Goal: Task Accomplishment & Management: Use online tool/utility

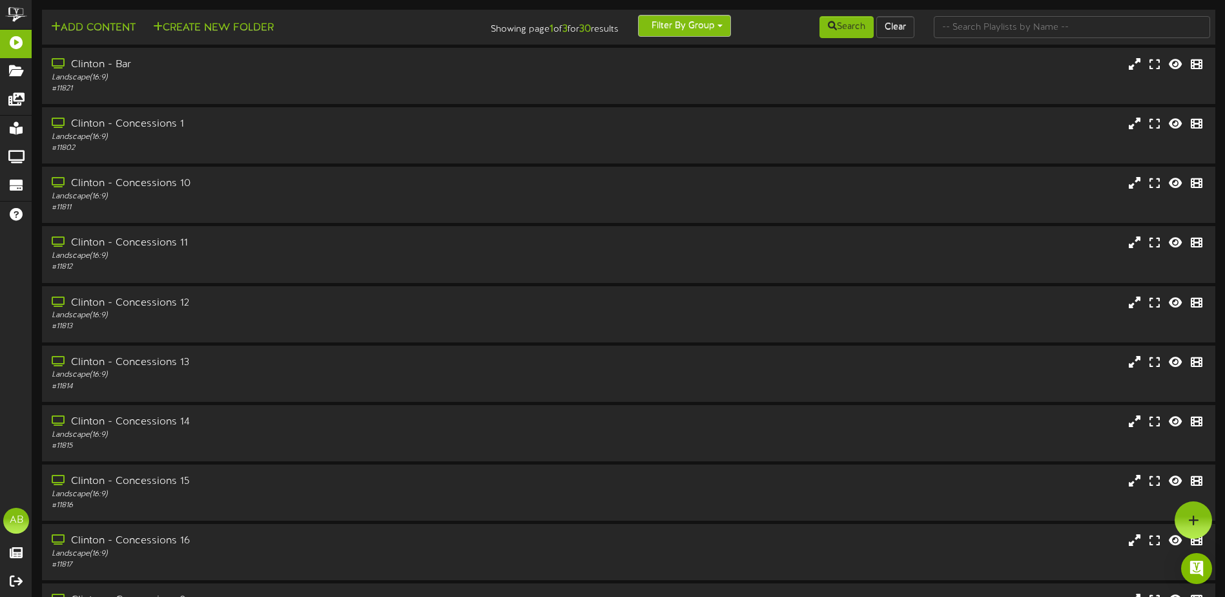
click at [685, 28] on button "Filter By Group" at bounding box center [684, 26] width 93 height 22
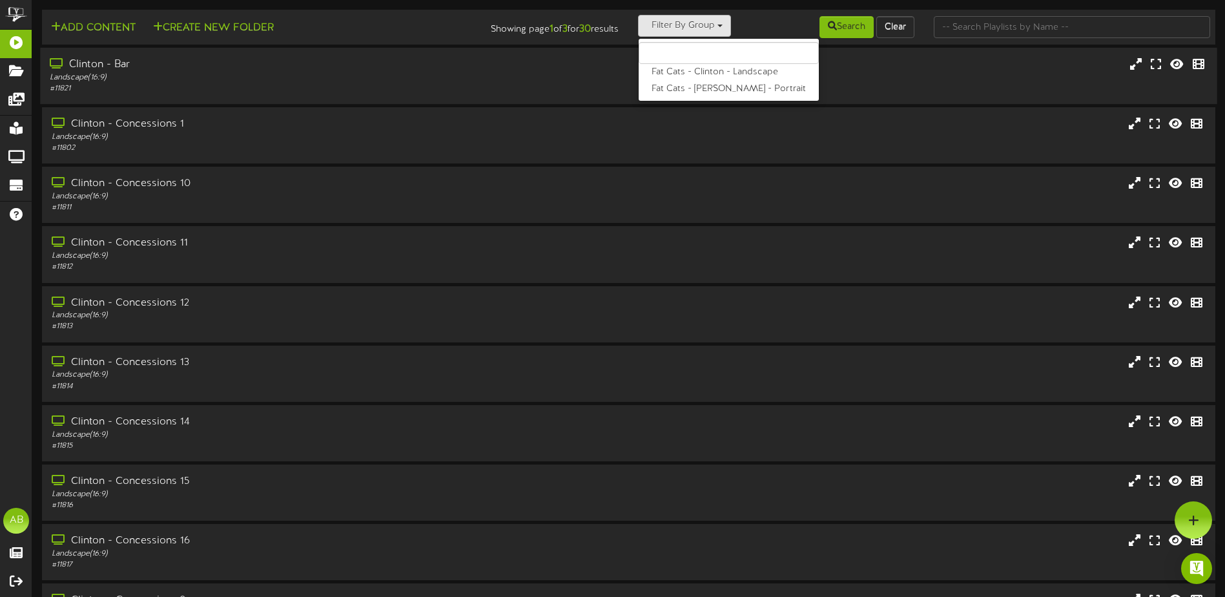
drag, startPoint x: 681, startPoint y: 94, endPoint x: 732, endPoint y: 69, distance: 56.9
click at [681, 94] on label "Fat Cats - [PERSON_NAME] - Portrait" at bounding box center [729, 89] width 180 height 17
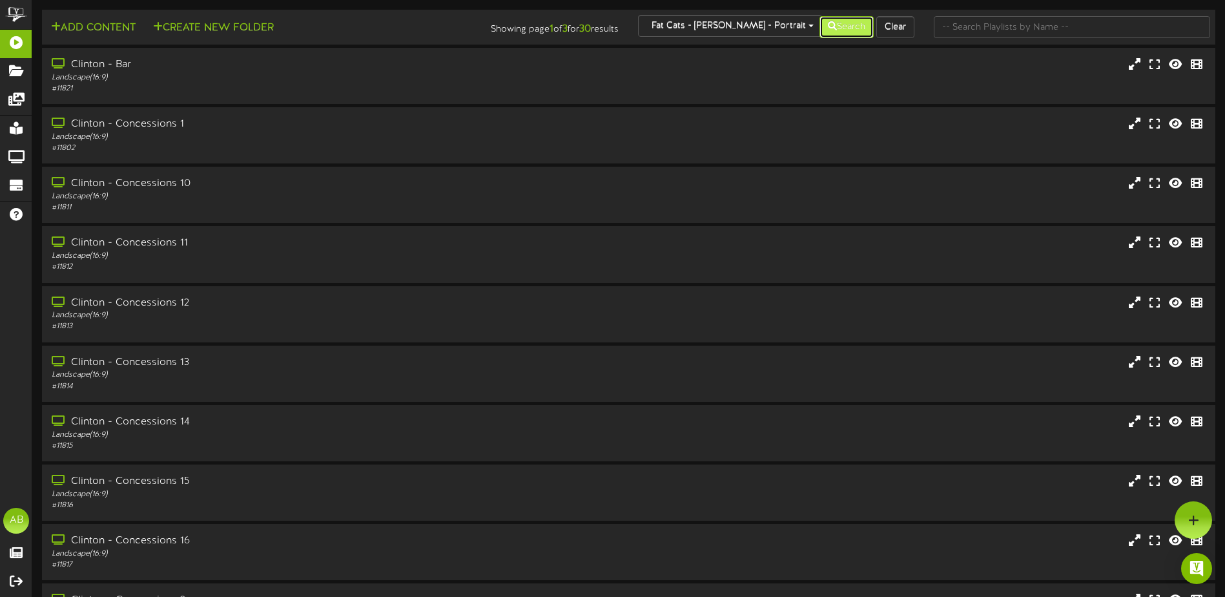
click at [831, 28] on icon at bounding box center [832, 25] width 9 height 9
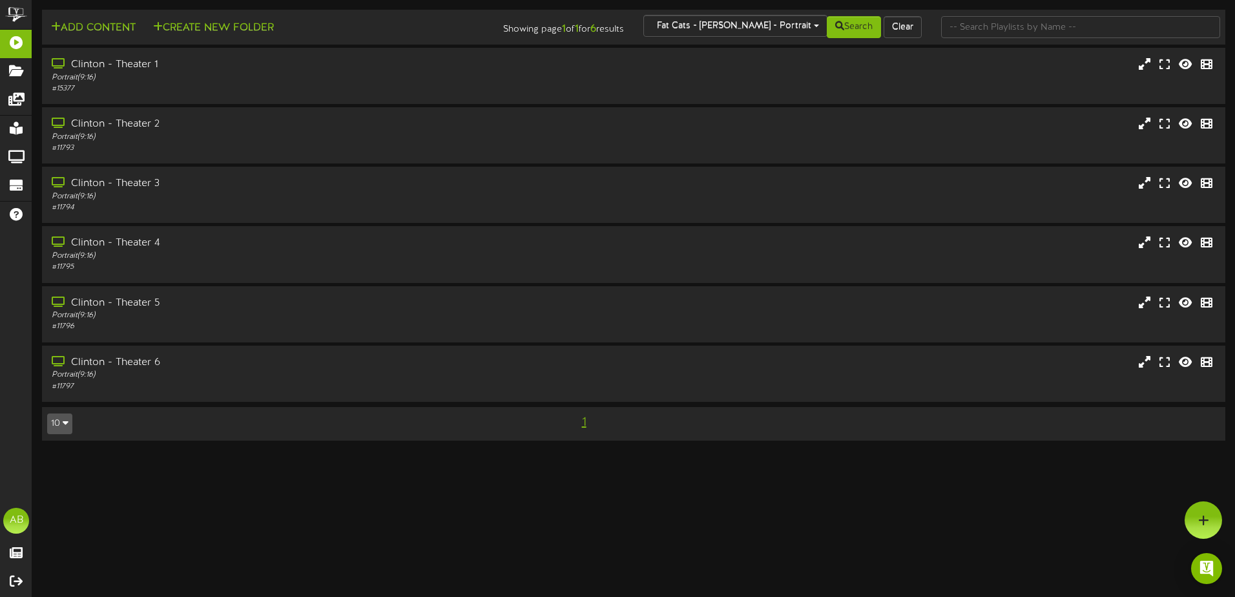
click at [759, 27] on div "Search Clear" at bounding box center [832, 27] width 199 height 25
click at [780, 24] on div "Search Clear" at bounding box center [832, 27] width 199 height 25
click at [732, 34] on button "Fat Cats - [PERSON_NAME] - Portrait" at bounding box center [735, 26] width 184 height 22
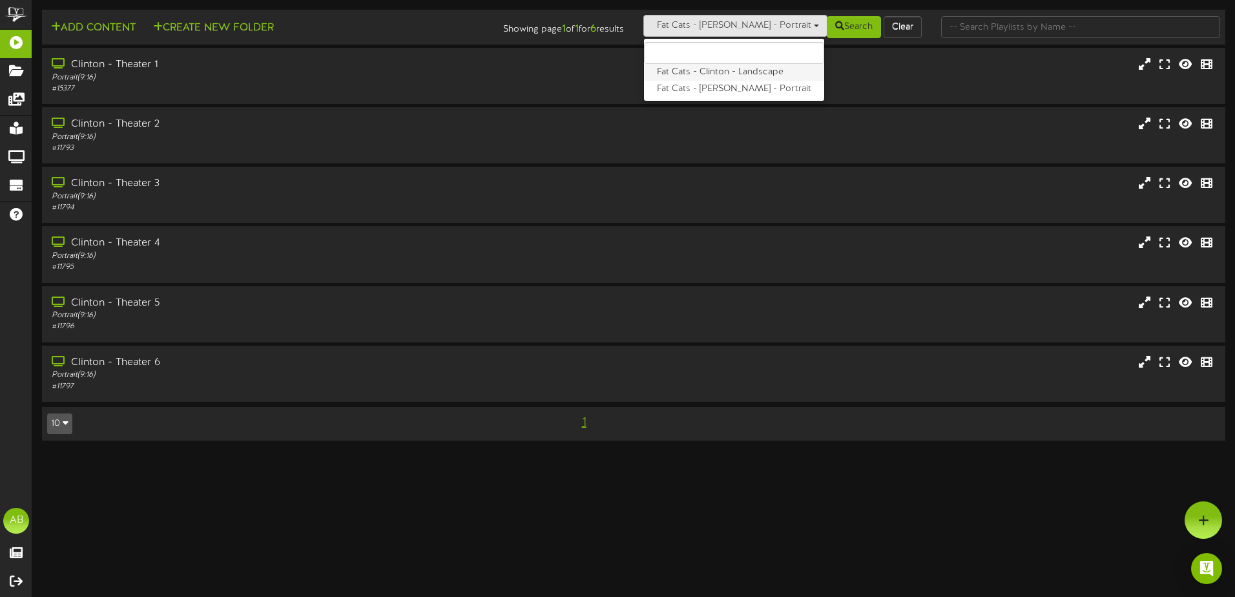
click at [726, 75] on label "Fat Cats - Clinton - Landscape" at bounding box center [734, 72] width 180 height 17
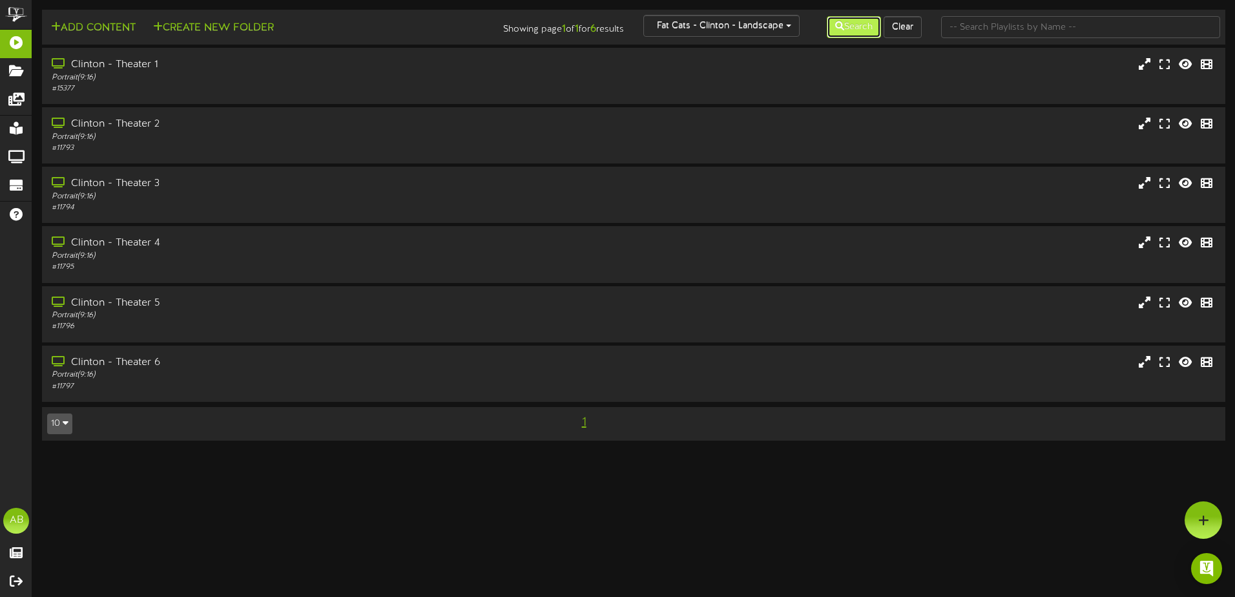
click at [831, 34] on button "Search" at bounding box center [853, 27] width 54 height 22
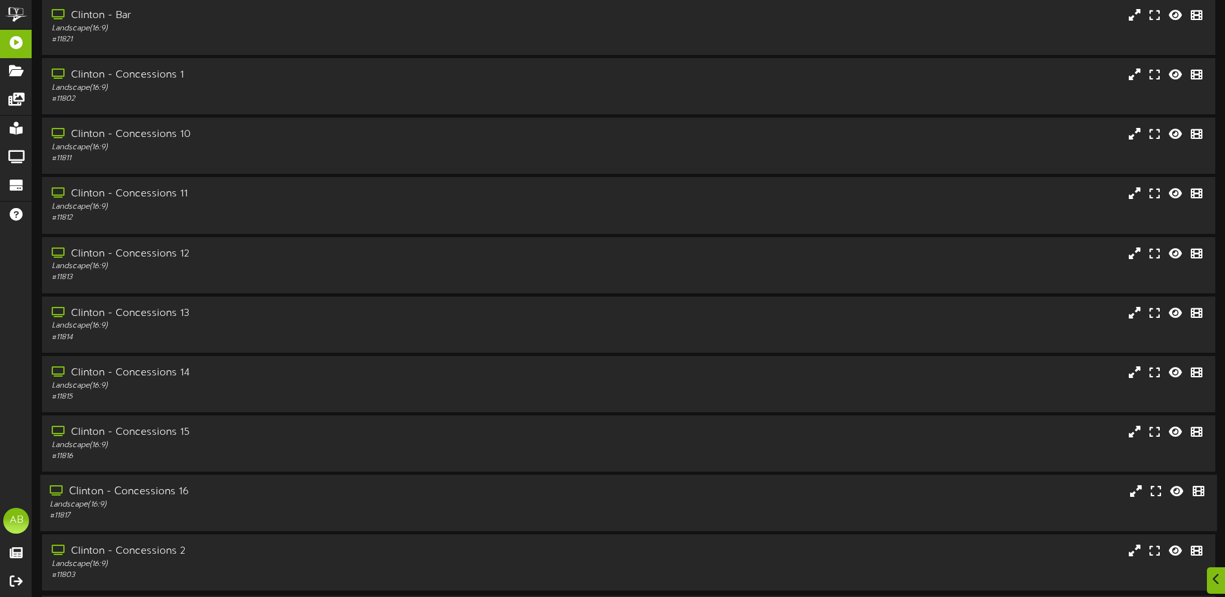
scroll to position [96, 0]
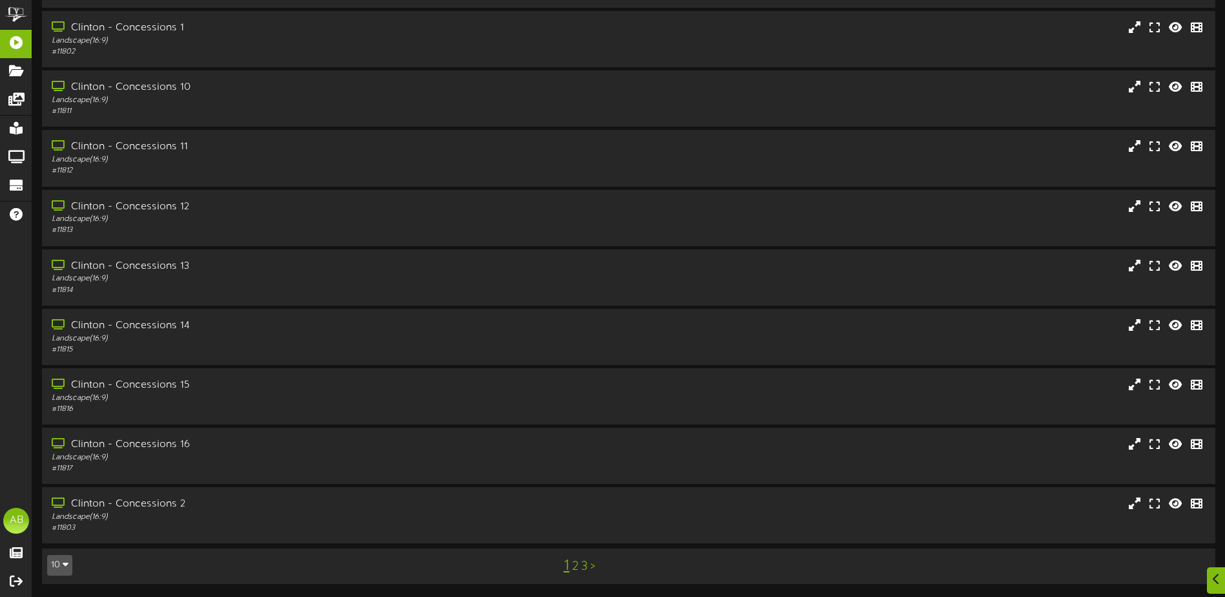
click at [586, 567] on link "3" at bounding box center [584, 566] width 6 height 14
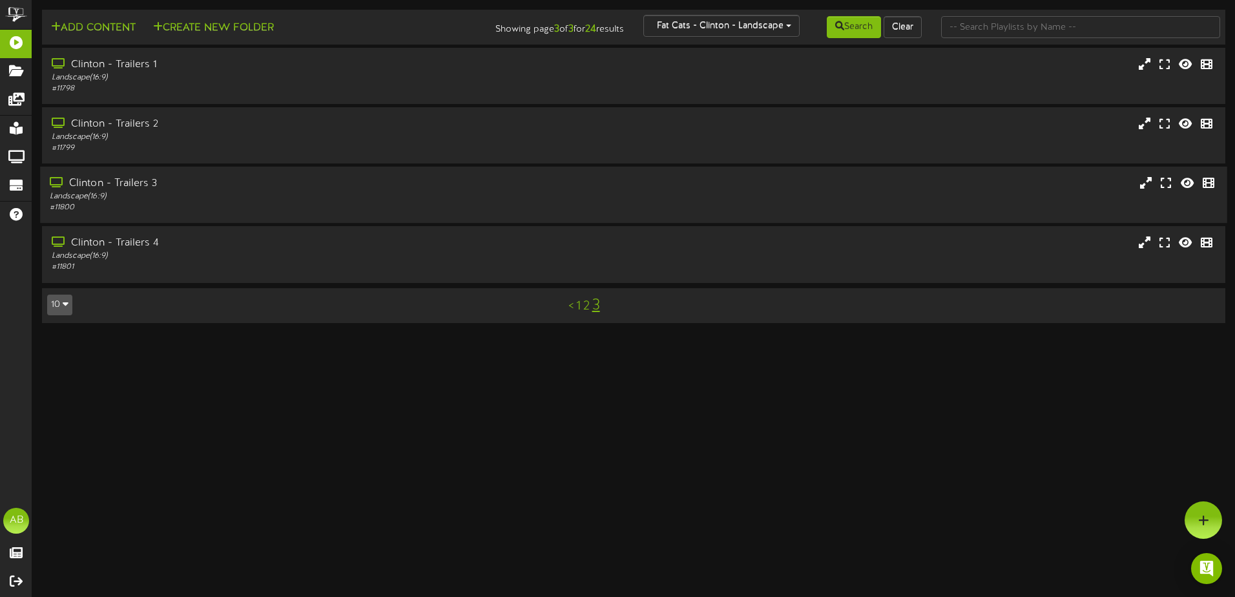
click at [256, 191] on div "Landscape ( 16:9 )" at bounding box center [287, 196] width 475 height 11
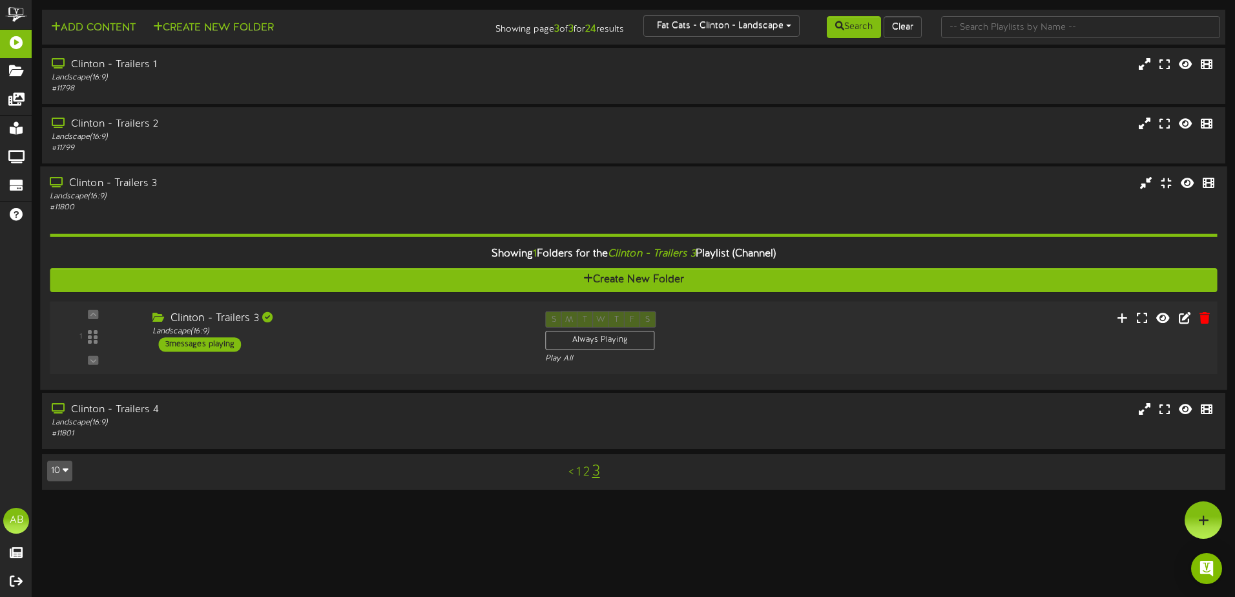
click at [344, 307] on div "1 Landscape (" at bounding box center [633, 338] width 1178 height 73
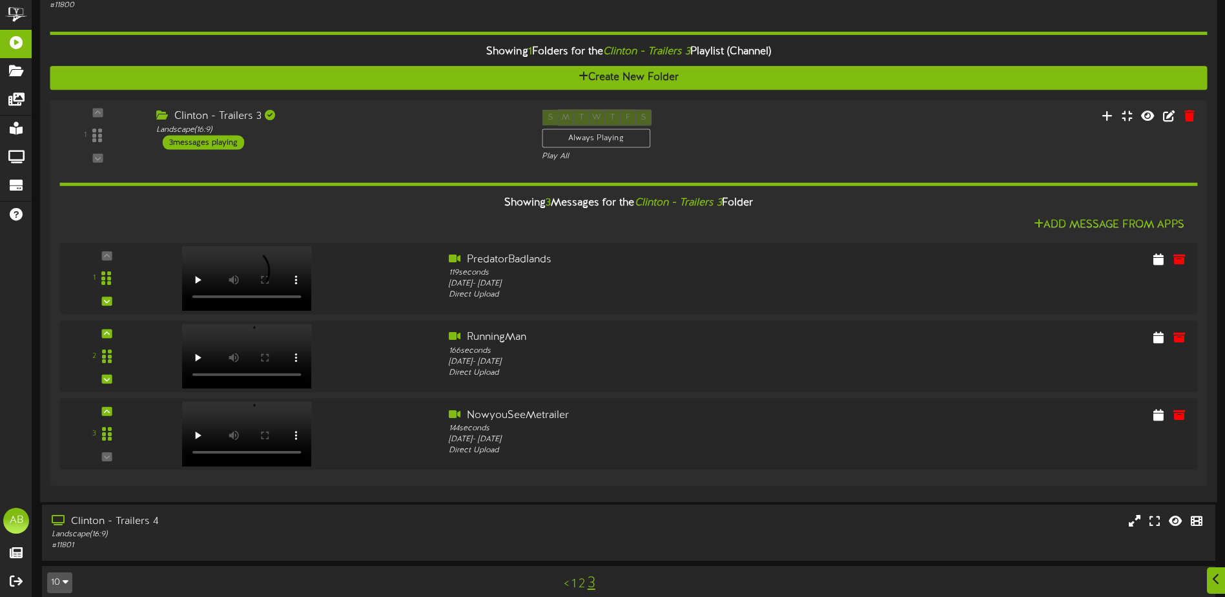
scroll to position [218, 0]
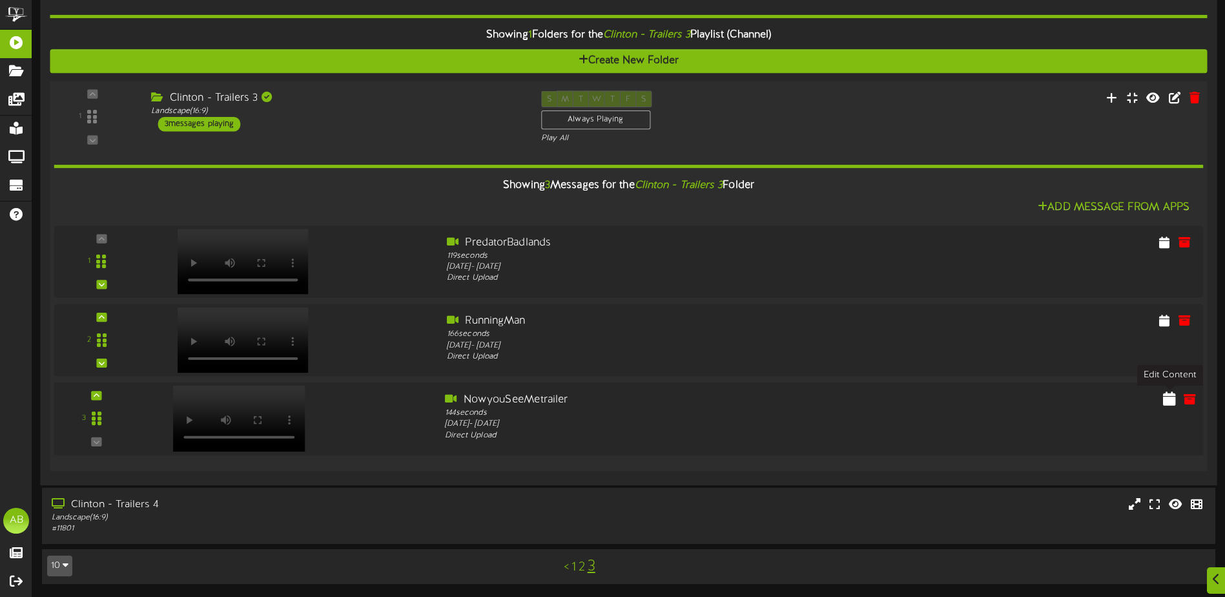
click at [1172, 395] on icon at bounding box center [1169, 398] width 13 height 14
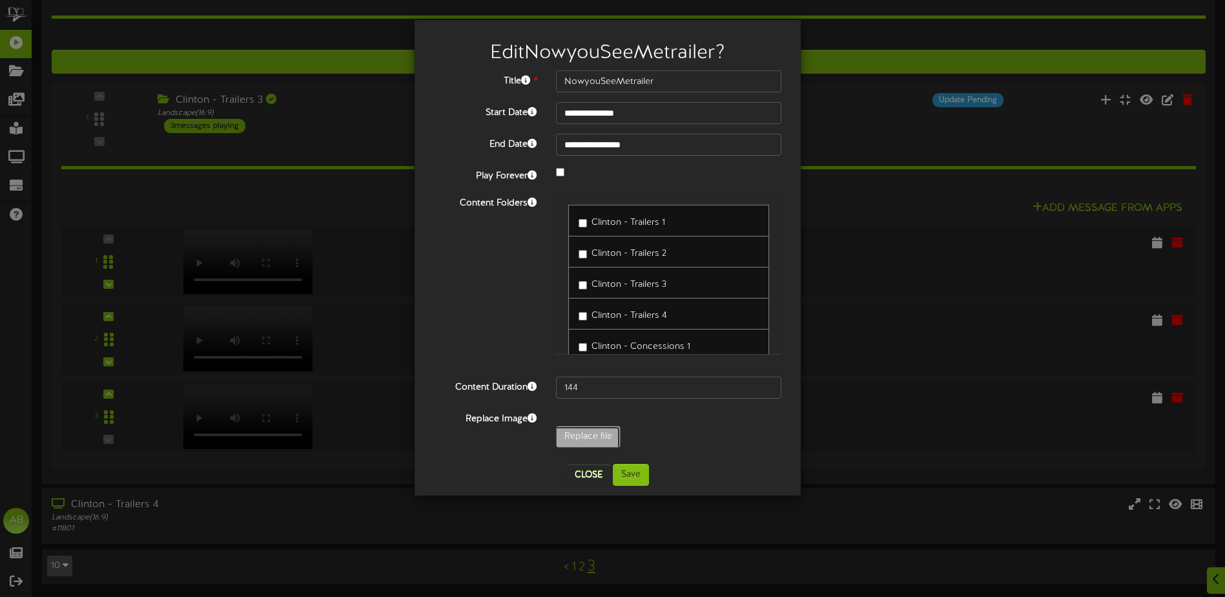
type input "**********"
type input "nowyouseeme3"
drag, startPoint x: 637, startPoint y: 469, endPoint x: 724, endPoint y: 467, distance: 87.2
click at [724, 467] on div "Close Save" at bounding box center [607, 475] width 367 height 22
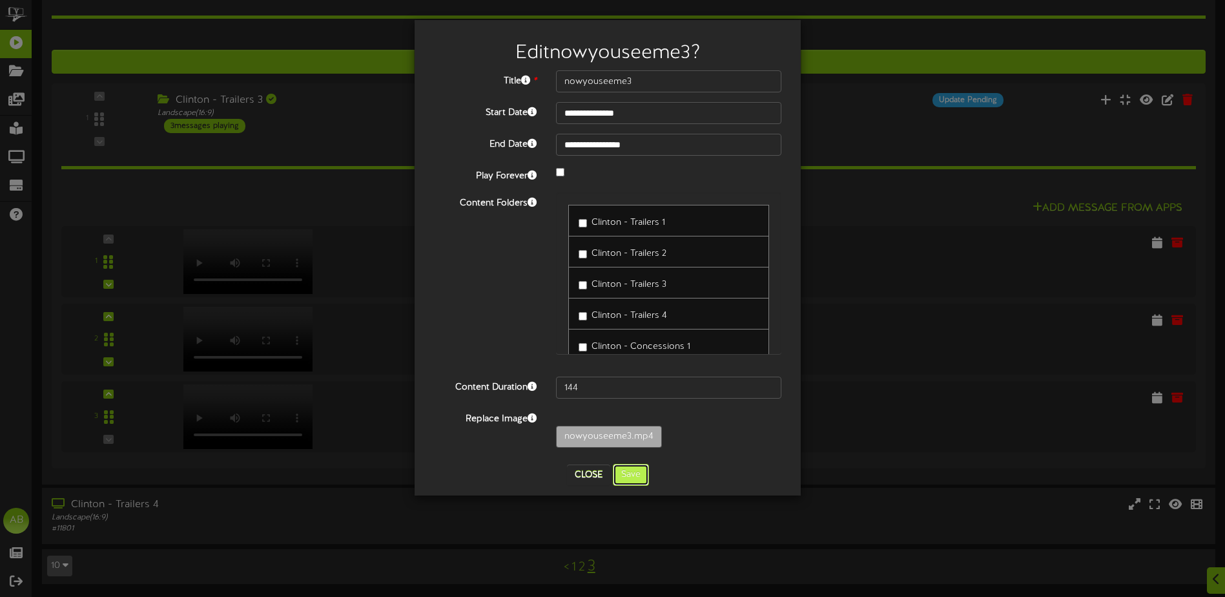
click at [641, 468] on button "Save" at bounding box center [631, 475] width 36 height 22
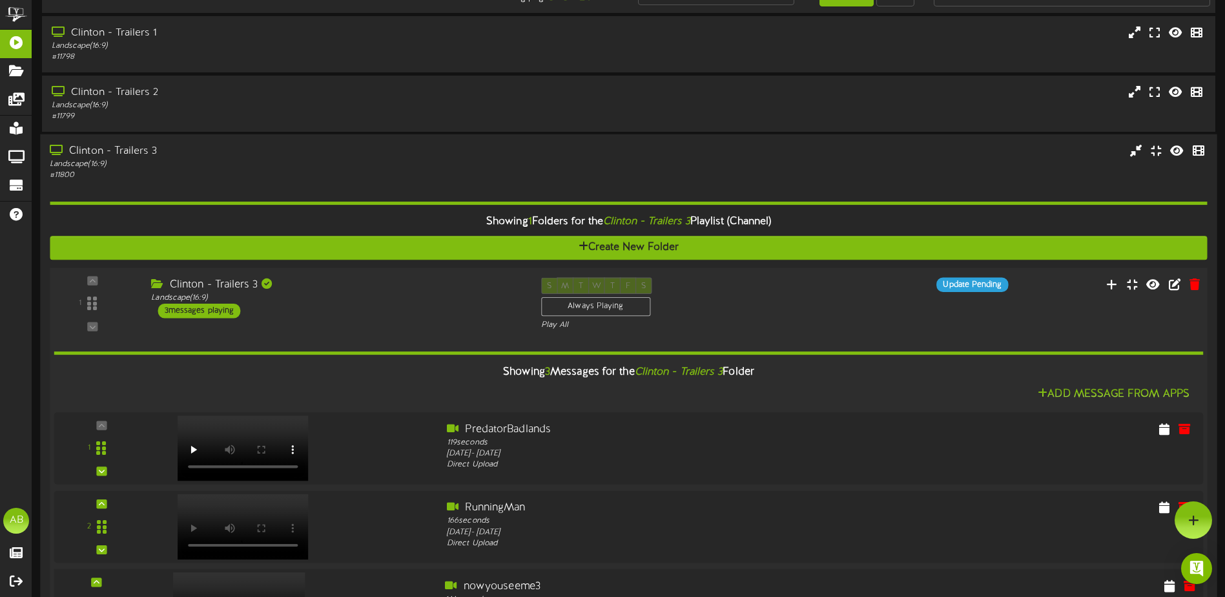
scroll to position [0, 0]
